Goal: Check status: Check status

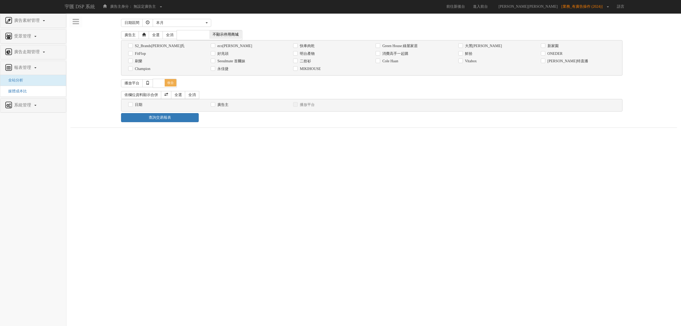
click at [401, 51] on div "消費高手一起購" at bounding box center [413, 54] width 75 height 6
click at [383, 54] on label "消費高手一起購" at bounding box center [394, 53] width 27 height 5
click at [379, 54] on input "消費高手一起購" at bounding box center [377, 53] width 3 height 3
checkbox input "true"
click at [285, 133] on html "宇匯 DSP 系統 廣告主身分： 無設定廣告主 無設定廣告主 [101] S2_Brands[PERSON_NAME]氏 [177] 南法香頌 [270] 神…" at bounding box center [340, 66] width 681 height 133
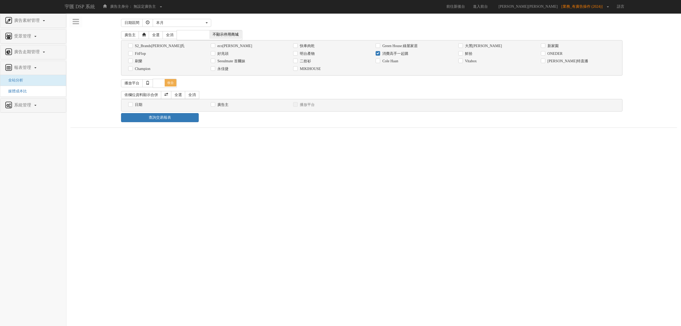
click at [139, 106] on label "日期" at bounding box center [138, 104] width 9 height 5
click at [132, 106] on input "日期" at bounding box center [129, 104] width 3 height 3
checkbox input "true"
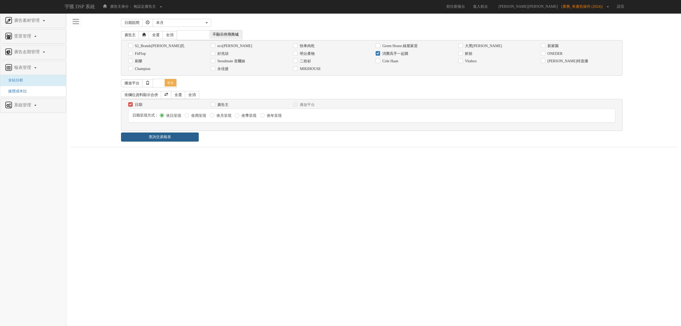
click at [166, 139] on link "查詢交易報表" at bounding box center [160, 137] width 78 height 9
click at [223, 142] on div "查詢交易報表" at bounding box center [374, 137] width 514 height 9
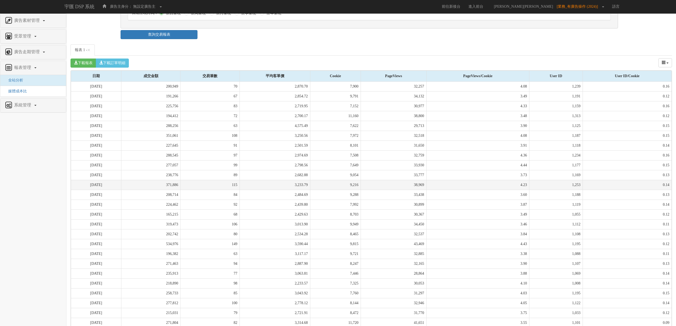
scroll to position [134, 0]
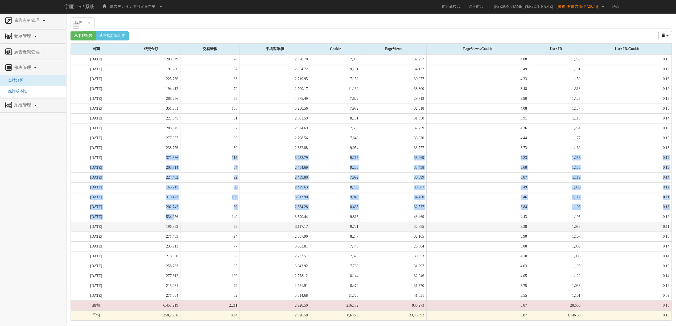
drag, startPoint x: 180, startPoint y: 163, endPoint x: 192, endPoint y: 224, distance: 62.1
click at [192, 224] on tbody "[DATE] 200,949 70 2,870.70 7,900 32,257 4.08 1,239 0.16 [DATE] 191,266 67 2,854…" at bounding box center [371, 188] width 601 height 266
click at [180, 224] on td "196,382" at bounding box center [150, 227] width 59 height 10
